Goal: Task Accomplishment & Management: Use online tool/utility

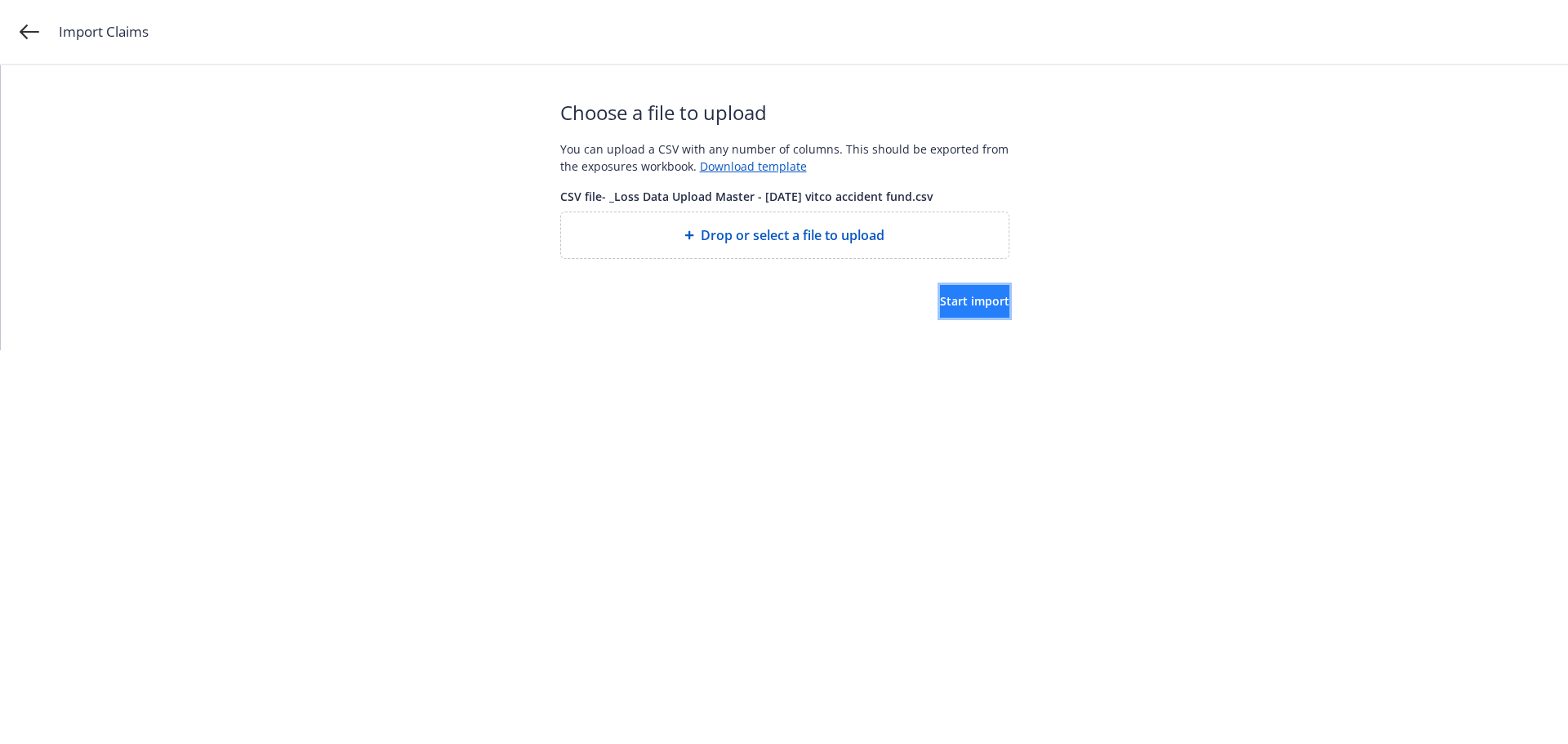
click at [965, 301] on span "Start import" at bounding box center [975, 301] width 70 height 15
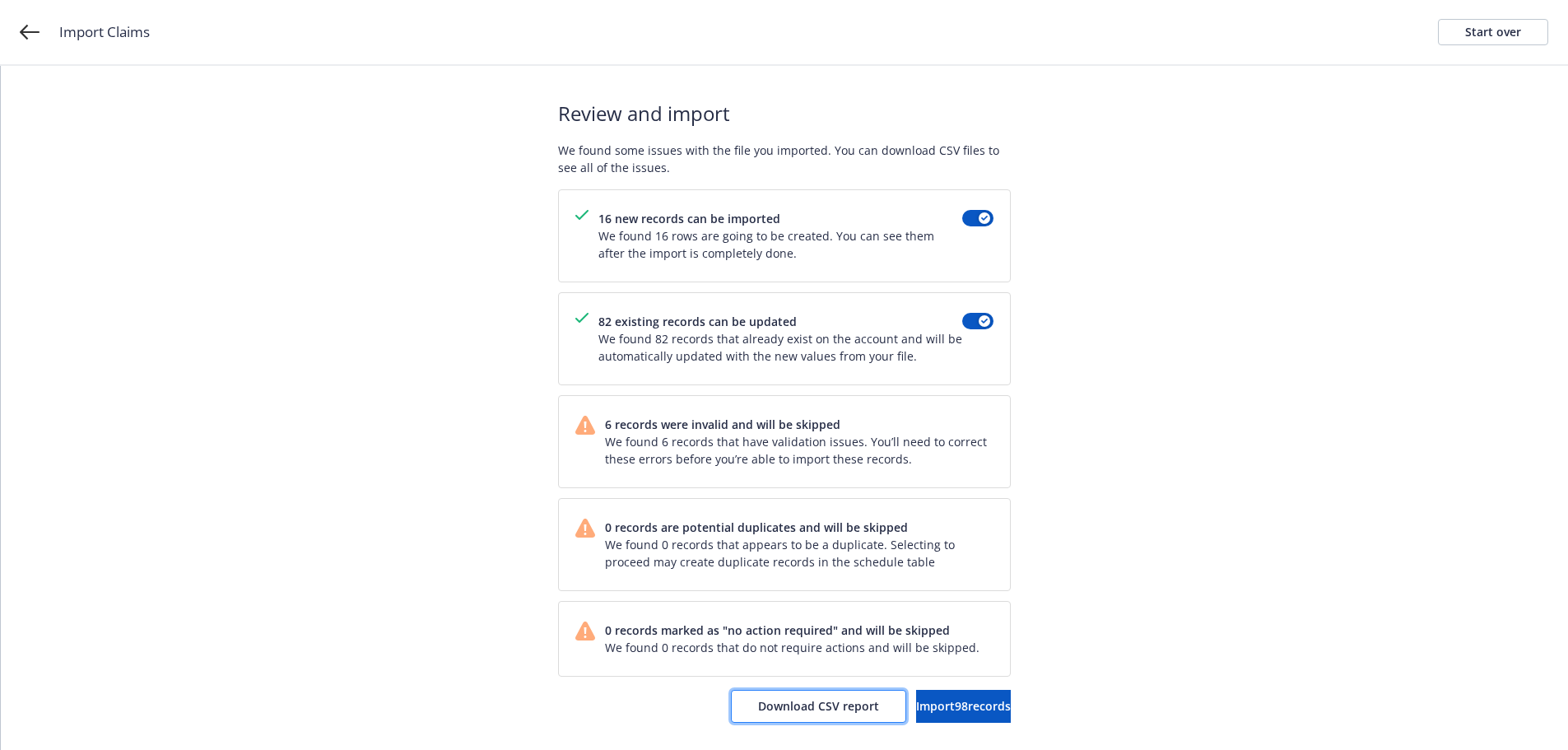
click at [758, 709] on span "Download CSV report" at bounding box center [819, 705] width 121 height 16
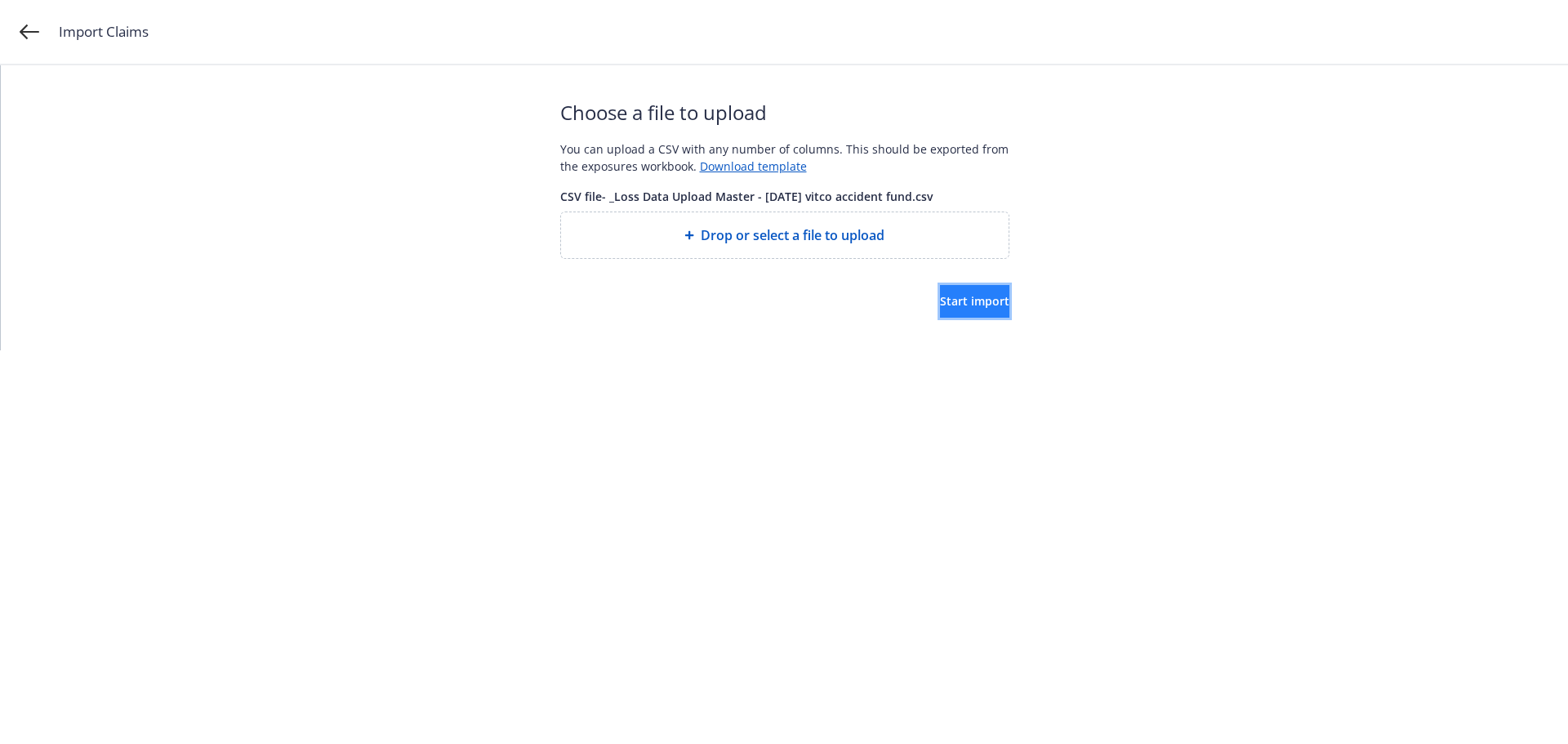
click at [945, 300] on span "Start import" at bounding box center [975, 301] width 70 height 15
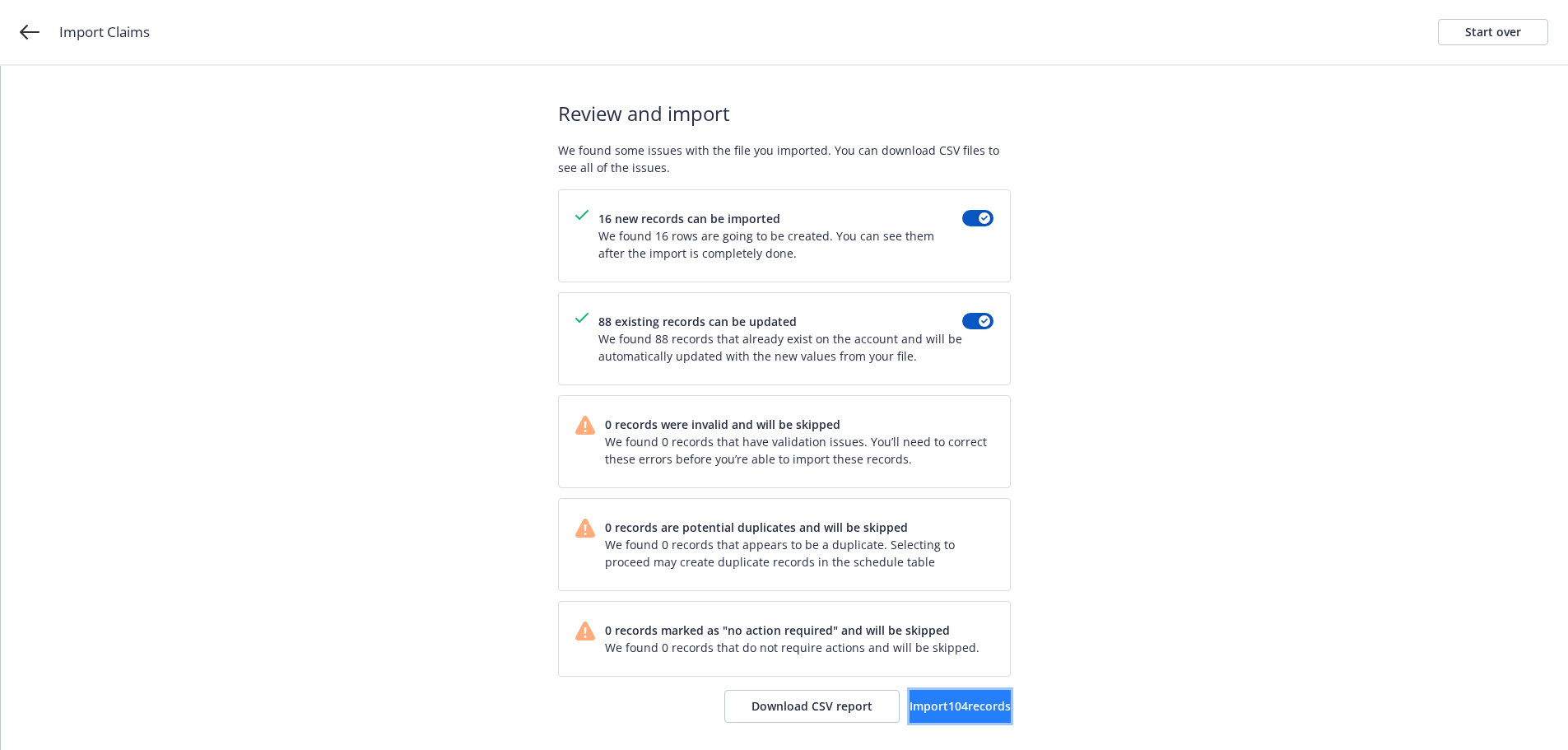
click at [933, 709] on span "Import 104 records" at bounding box center [960, 705] width 101 height 16
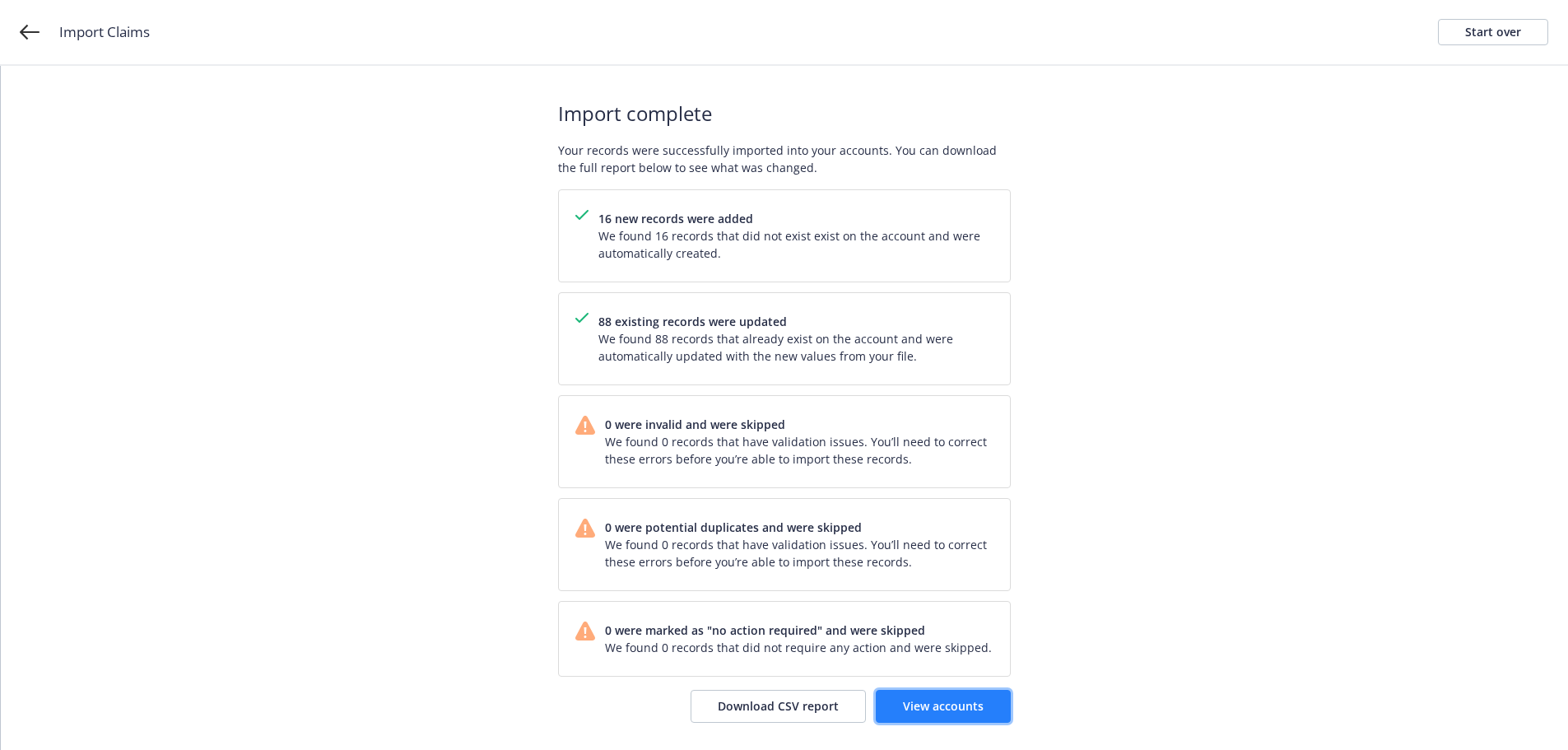
click at [962, 697] on span "View accounts" at bounding box center [944, 705] width 81 height 16
